Goal: Information Seeking & Learning: Check status

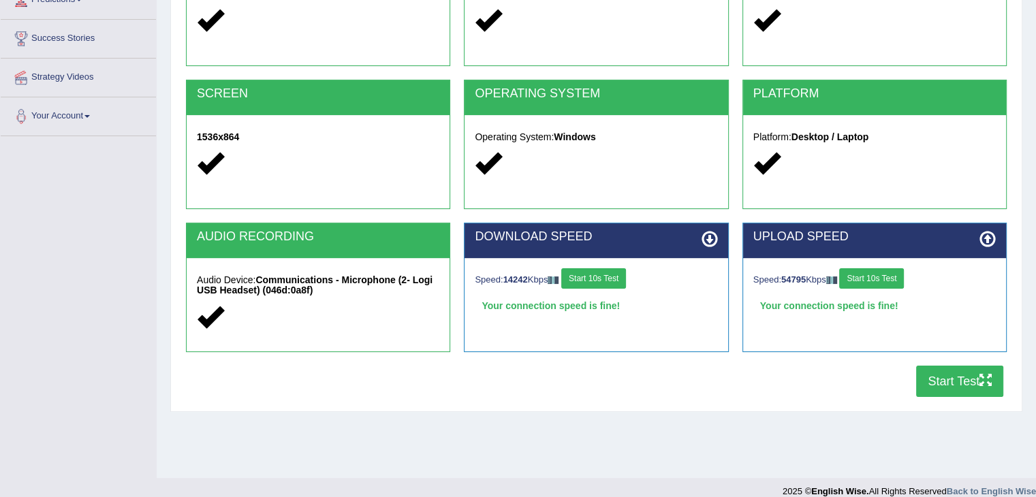
click at [457, 205] on div "OPERATING SYSTEM Operating System: Windows" at bounding box center [596, 151] width 278 height 143
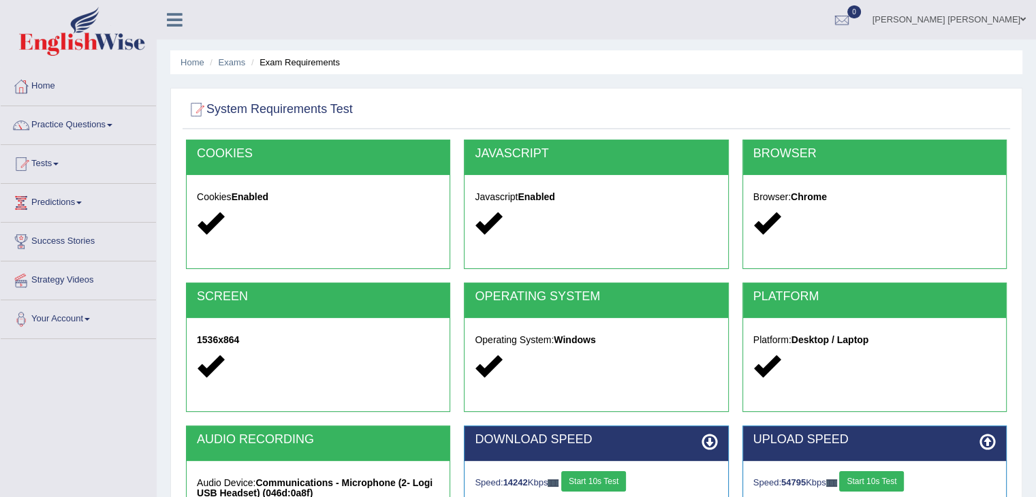
click at [161, 106] on div "Home Exams Exam Requirements System Requirements Test COOKIES Cookies Enabled J…" at bounding box center [596, 340] width 879 height 681
click at [978, 16] on link "[PERSON_NAME] [PERSON_NAME]" at bounding box center [949, 17] width 174 height 35
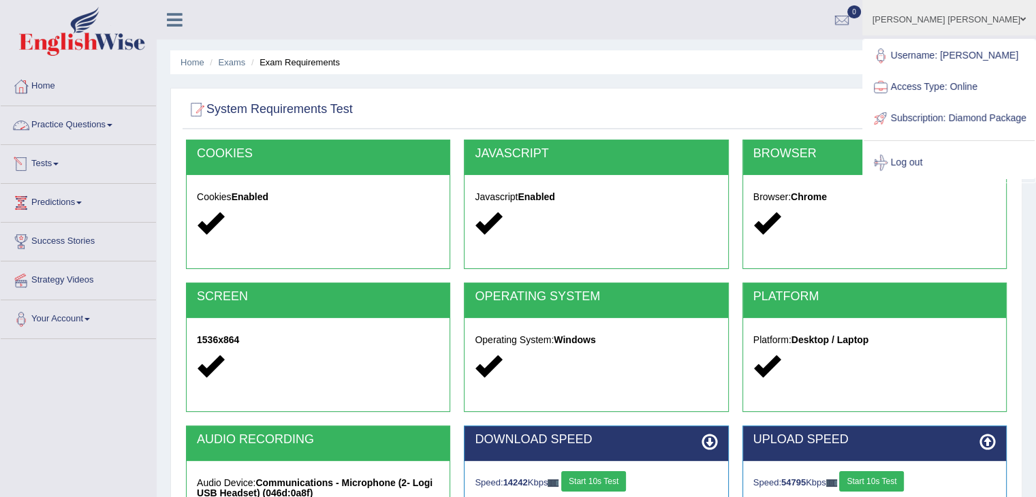
click at [52, 165] on link "Tests" at bounding box center [78, 162] width 155 height 34
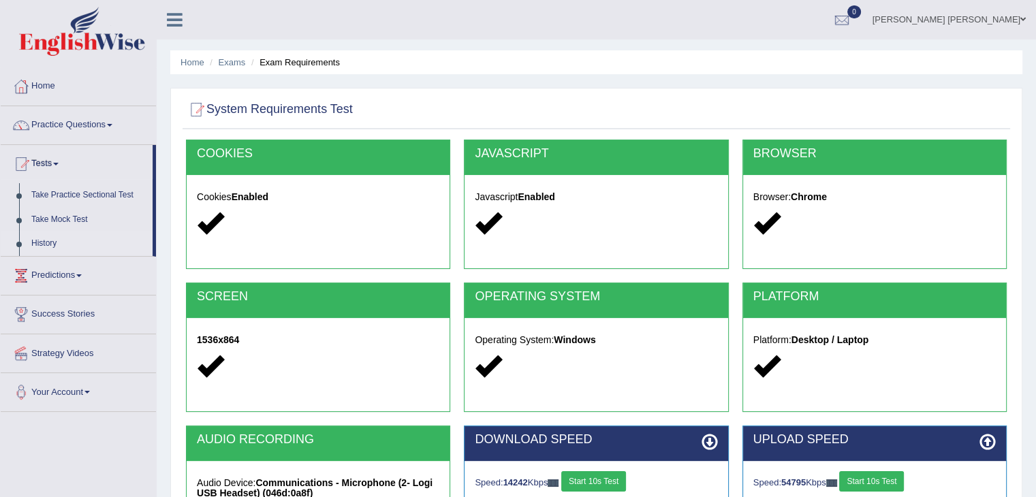
click at [44, 245] on link "History" at bounding box center [88, 244] width 127 height 25
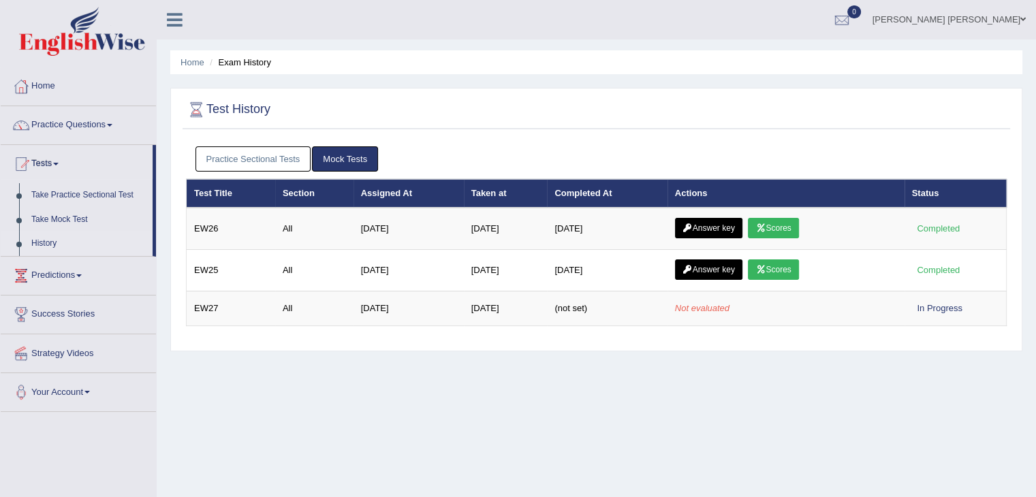
click at [231, 159] on link "Practice Sectional Tests" at bounding box center [253, 158] width 116 height 25
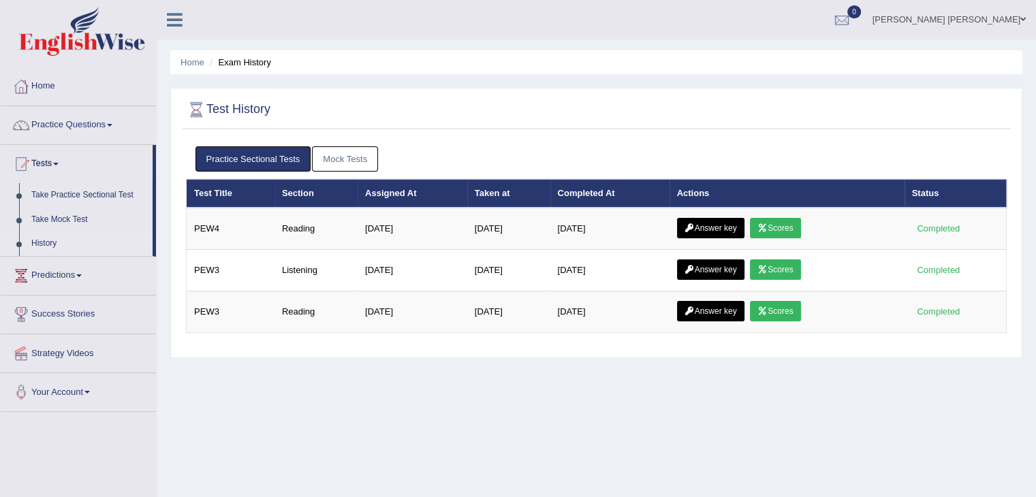
click at [358, 159] on link "Mock Tests" at bounding box center [345, 158] width 66 height 25
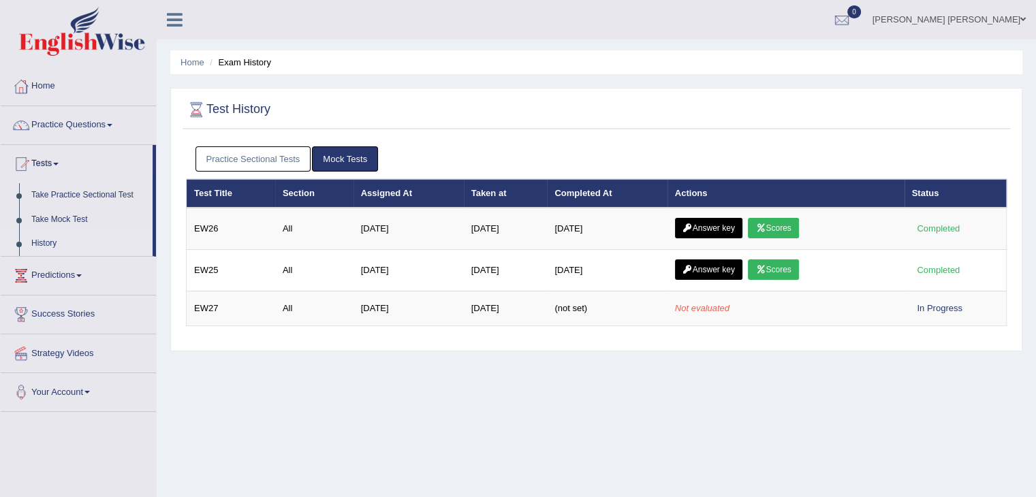
drag, startPoint x: 338, startPoint y: 156, endPoint x: 317, endPoint y: 167, distance: 23.2
